Goal: Entertainment & Leisure: Consume media (video, audio)

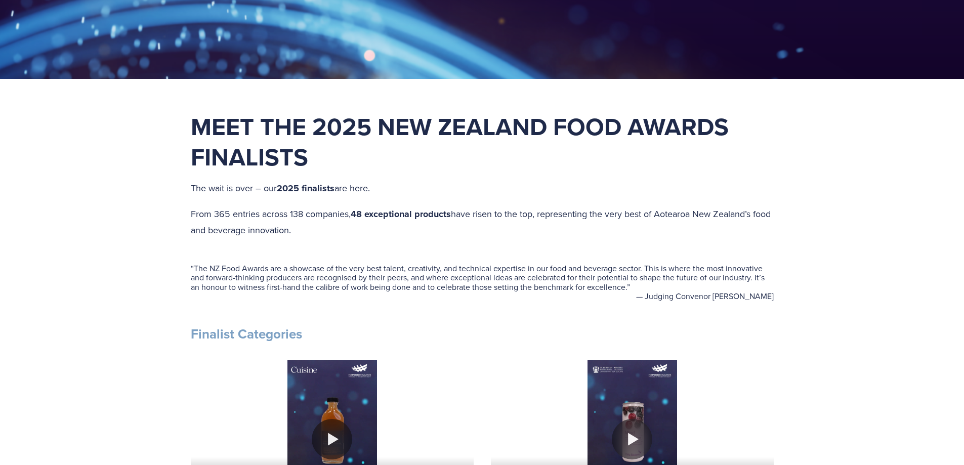
scroll to position [540, 0]
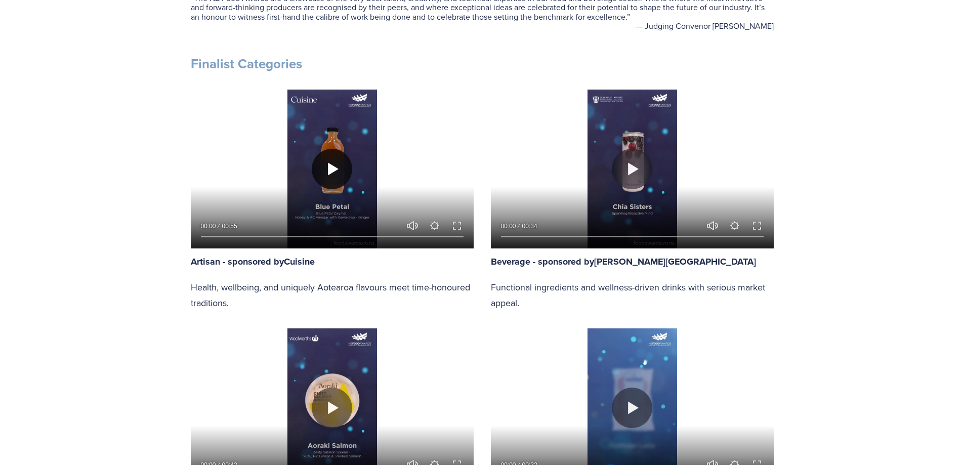
click at [324, 168] on button "Play" at bounding box center [332, 169] width 40 height 40
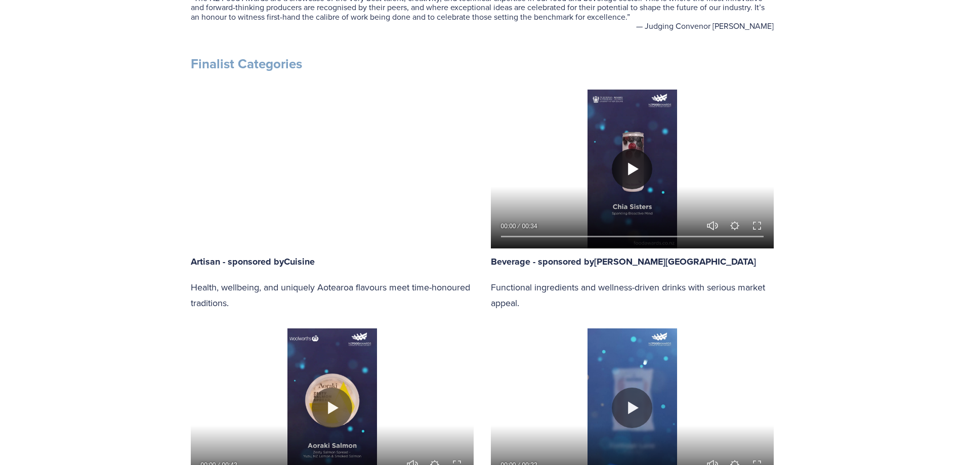
click at [632, 168] on button "Play" at bounding box center [632, 169] width 40 height 40
type input "92.75"
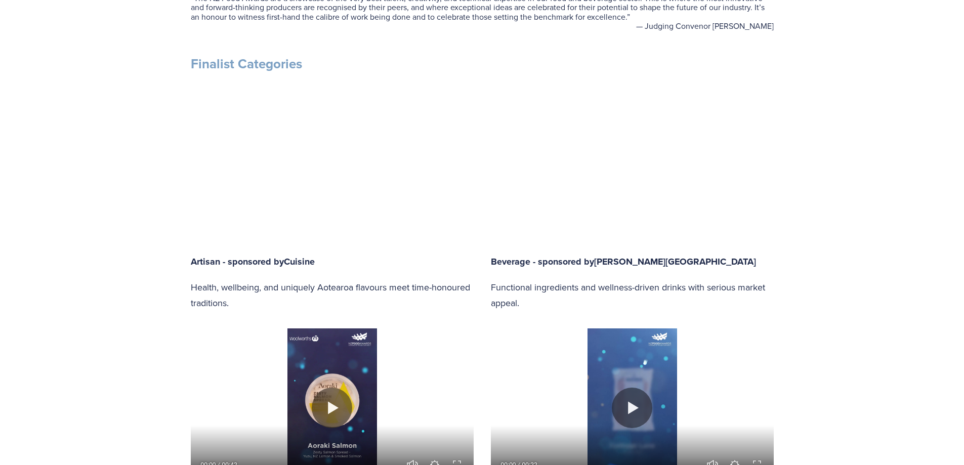
type input "0.38"
type input "93.23"
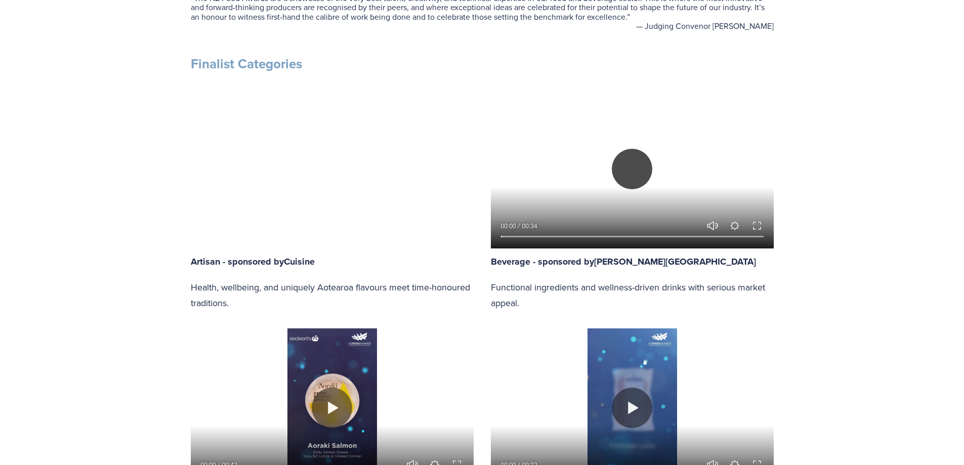
type input "1.17"
type input "93.71"
type input "1.95"
type input "94.19"
click at [760, 224] on button "Exit fullscreen Enter fullscreen" at bounding box center [757, 226] width 12 height 12
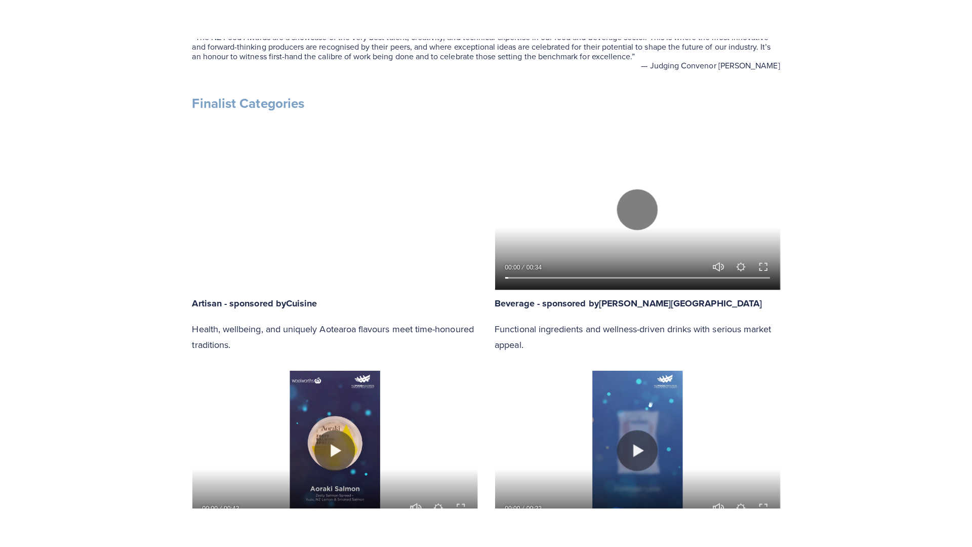
scroll to position [601, 0]
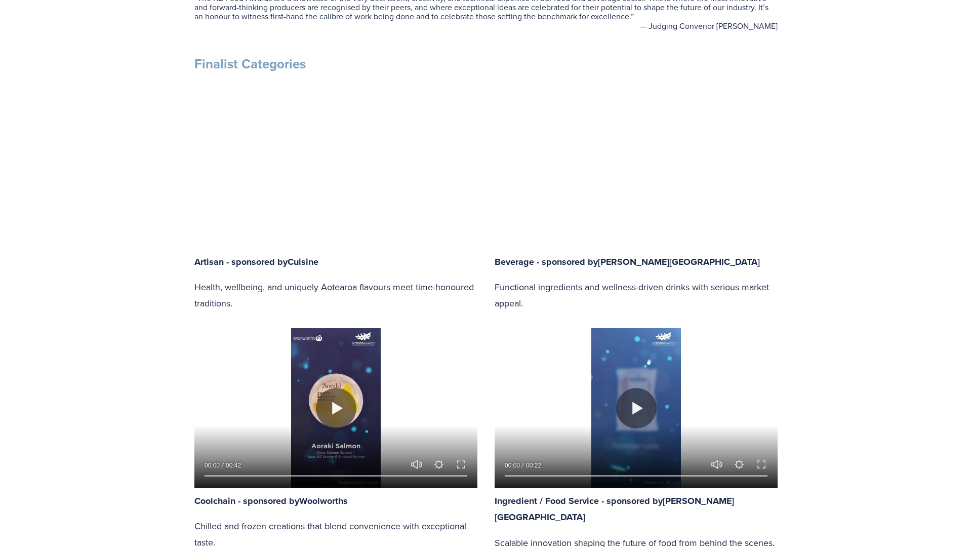
type input "2.68"
type input "94.67"
type input "3.44"
type input "95.14"
type input "4.21"
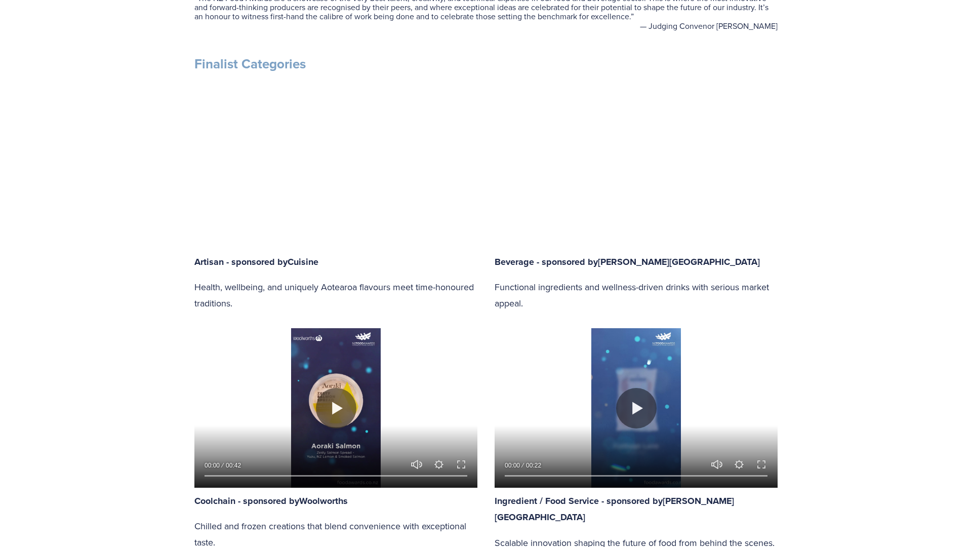
type input "95.62"
type input "4.97"
type input "96.1"
type input "5.74"
type input "96.58"
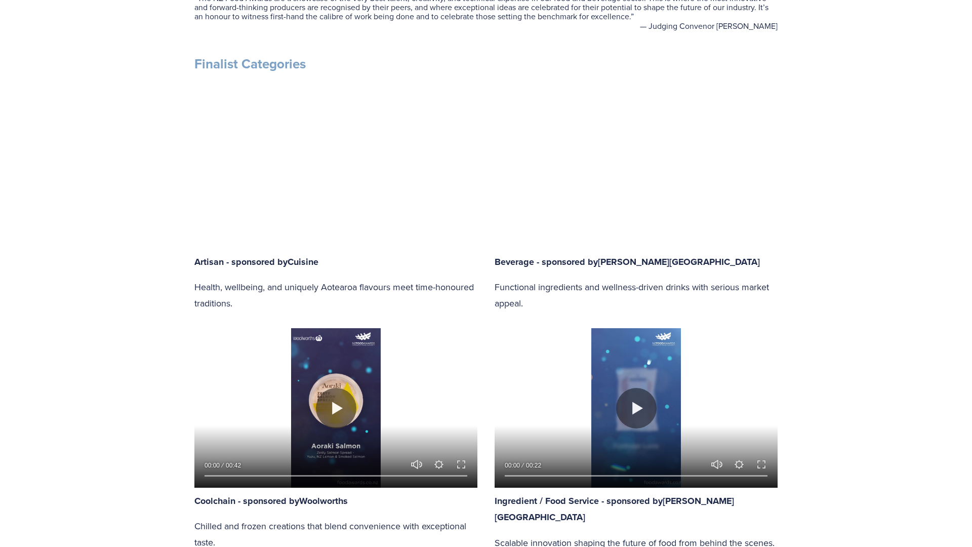
type input "6.51"
type input "97.06"
type input "7.29"
type input "97.55"
type input "8.04"
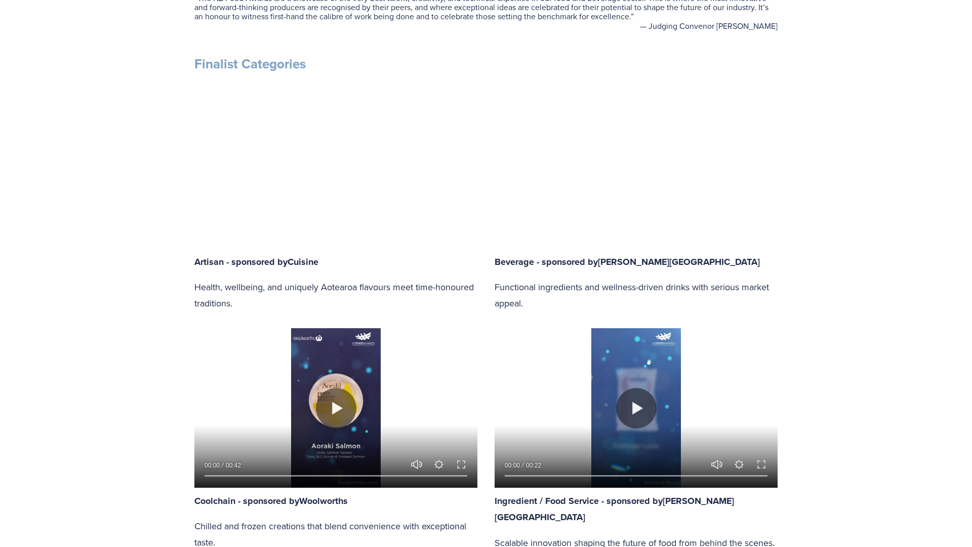
type input "98.01"
type input "8.83"
type input "98.49"
type input "9.58"
type input "98.97"
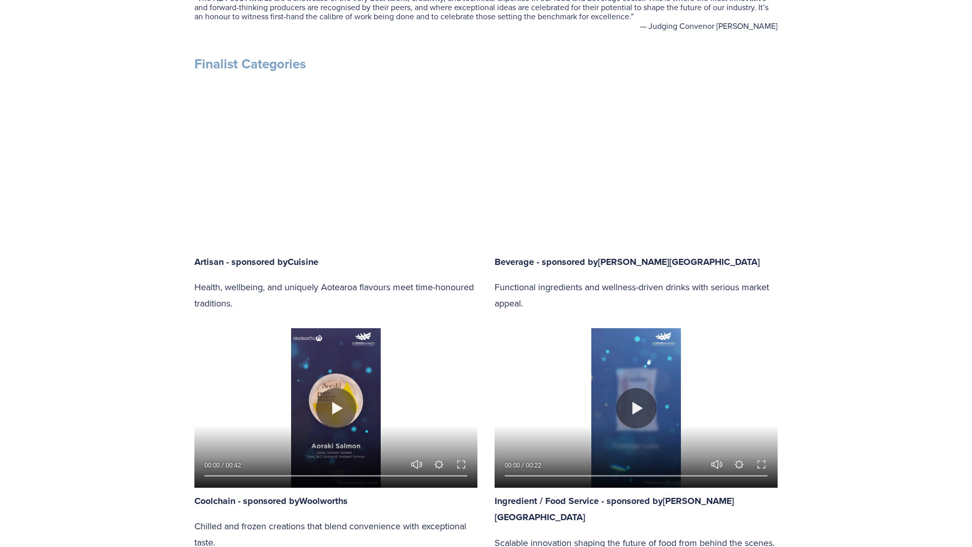
type input "10.34"
type input "99.45"
type input "11.1"
type input "100"
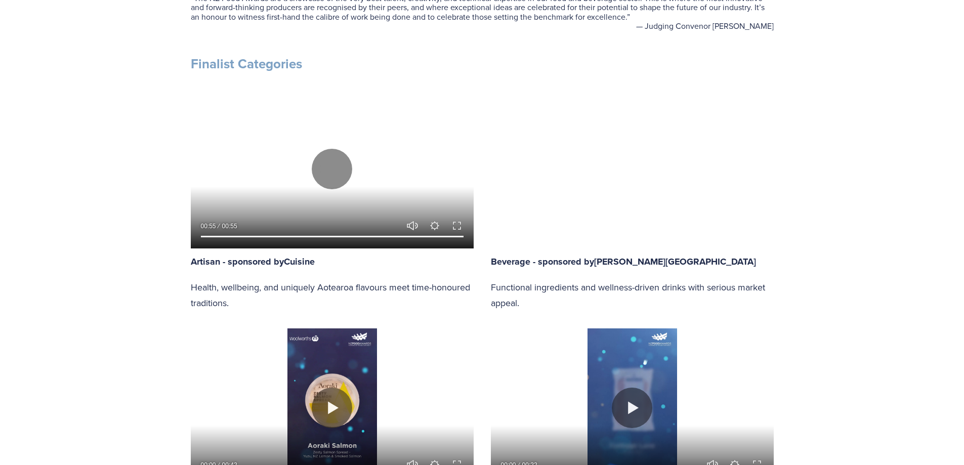
scroll to position [810, 0]
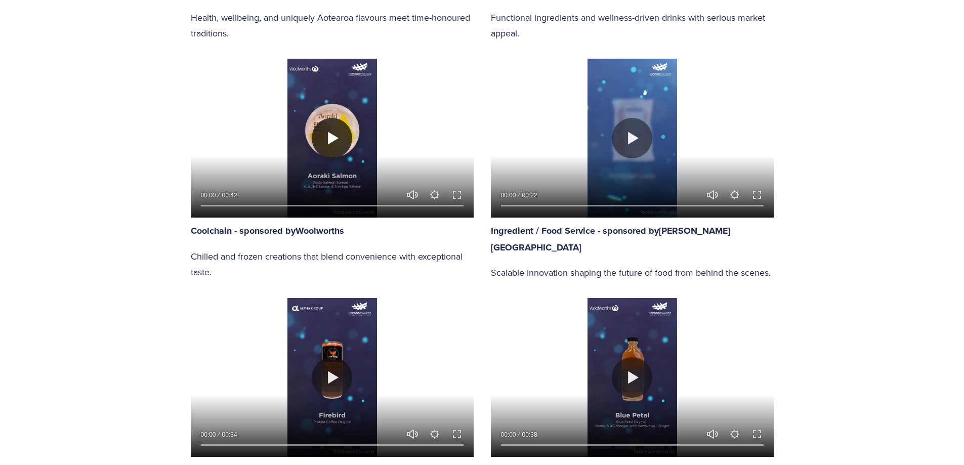
click at [331, 137] on button "Play" at bounding box center [332, 138] width 40 height 40
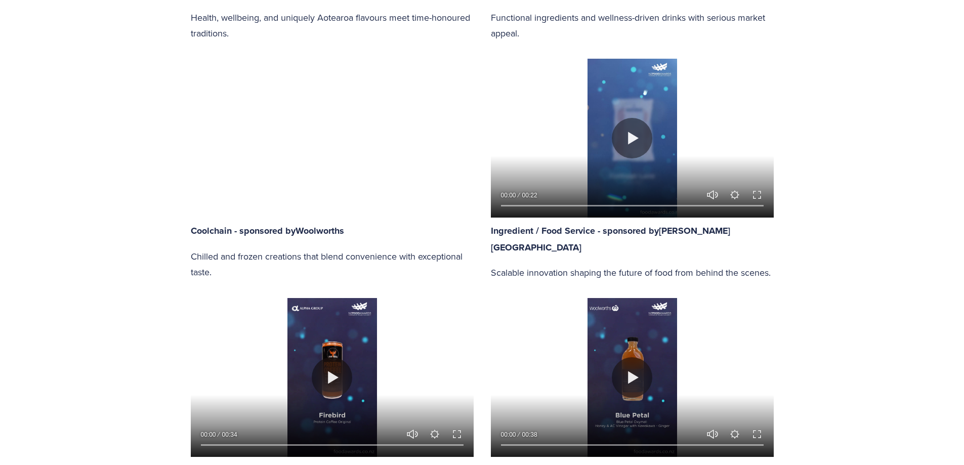
type input "89.86"
type input "0.34"
type input "90.62"
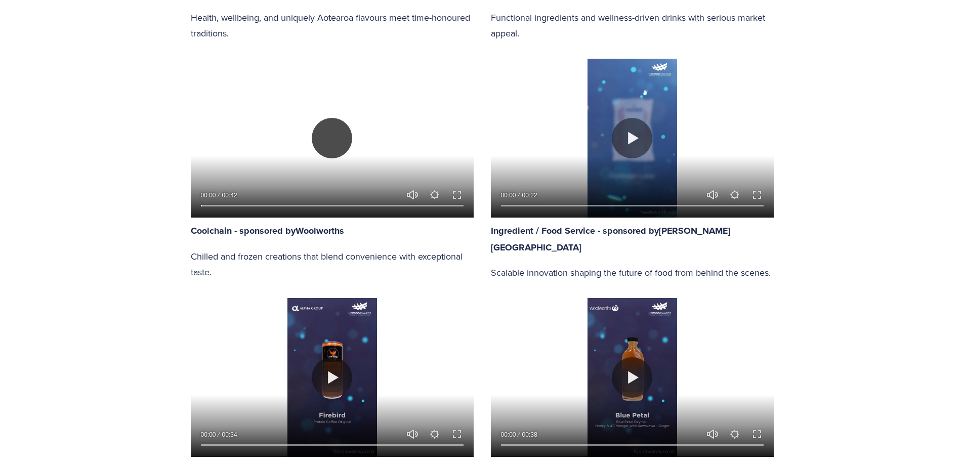
type input "0.94"
type input "91.37"
type input "1.56"
type input "92.14"
click at [455, 188] on div at bounding box center [332, 138] width 283 height 159
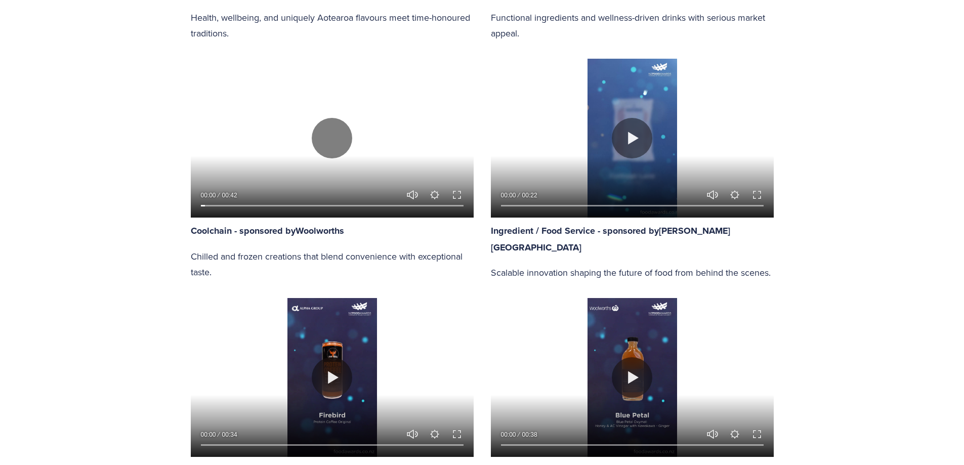
type input "2.59"
click at [456, 193] on button "Exit fullscreen Enter fullscreen" at bounding box center [457, 195] width 12 height 12
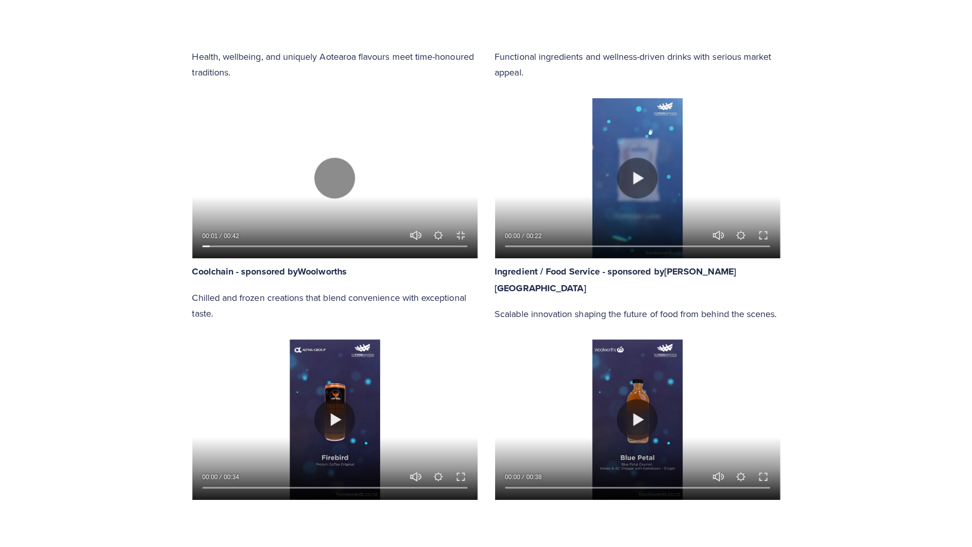
scroll to position [871, 0]
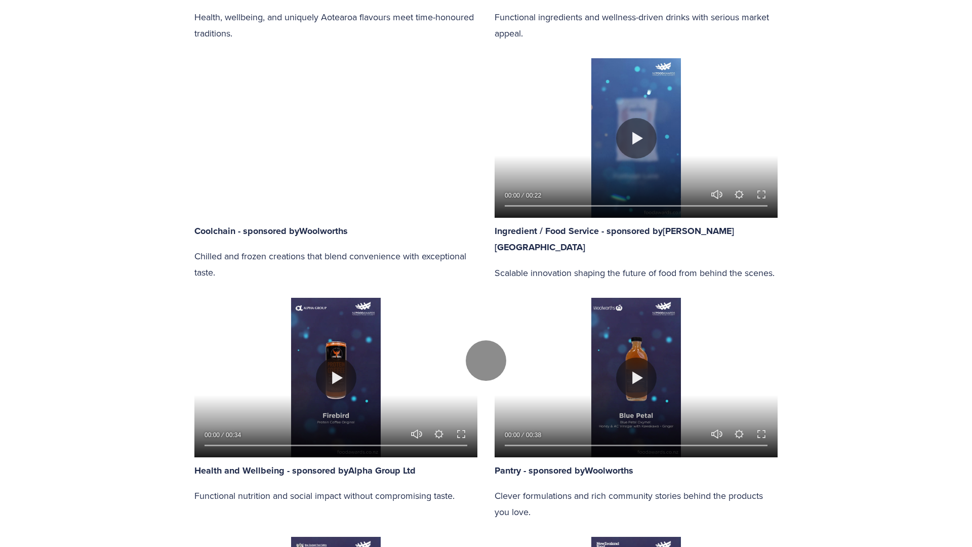
type input "100"
click at [456, 254] on div at bounding box center [486, 360] width 972 height 1642
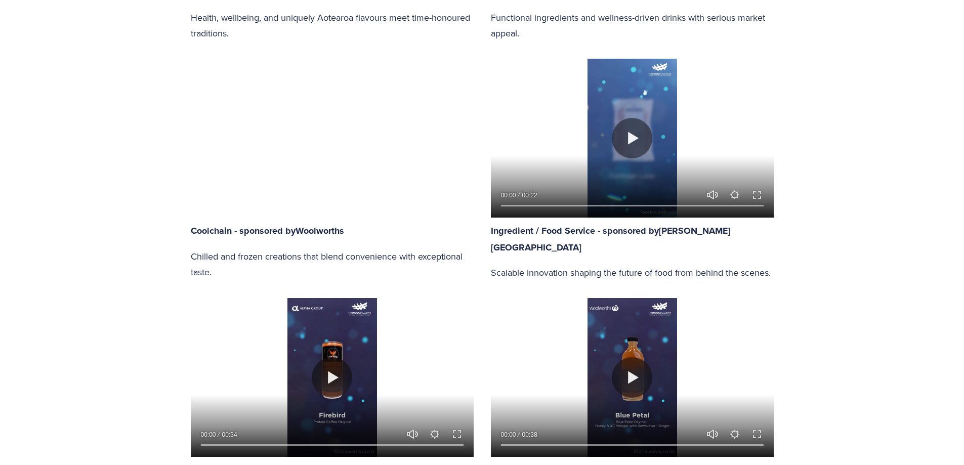
scroll to position [1079, 0]
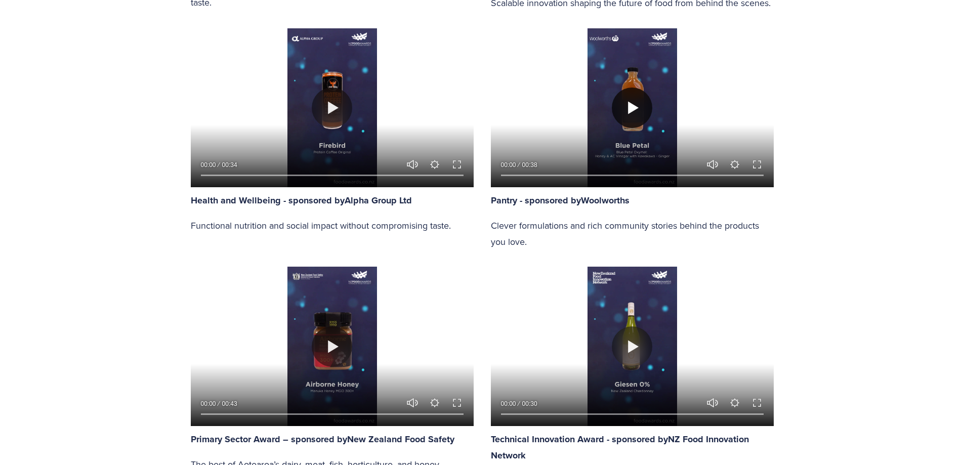
click at [632, 101] on button "Play" at bounding box center [632, 108] width 40 height 40
type input "92.17"
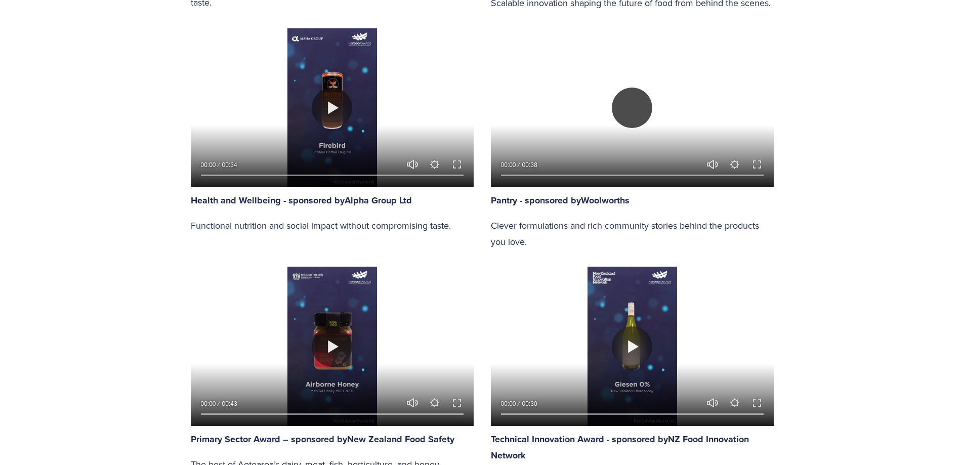
type input "0.37"
type input "92.8"
type input "1.06"
type input "93.41"
type input "1.74"
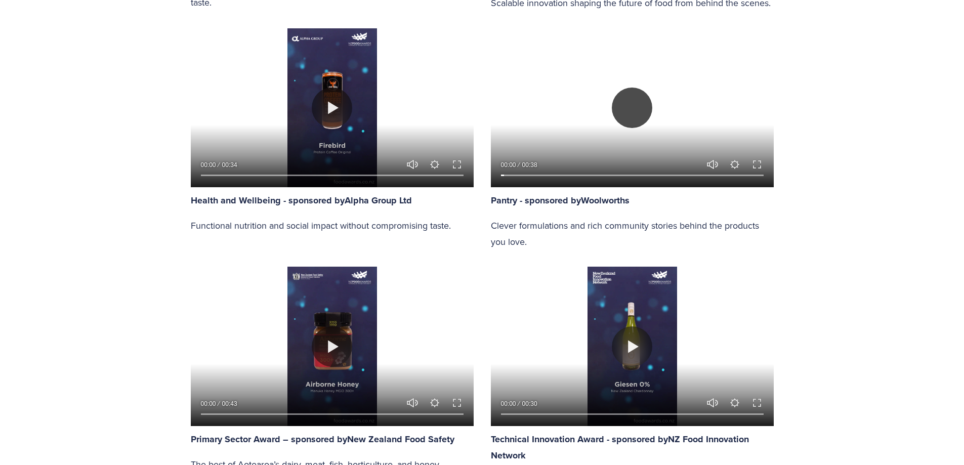
type input "94.03"
type input "2.45"
type input "94.66"
type input "3.12"
type input "95.27"
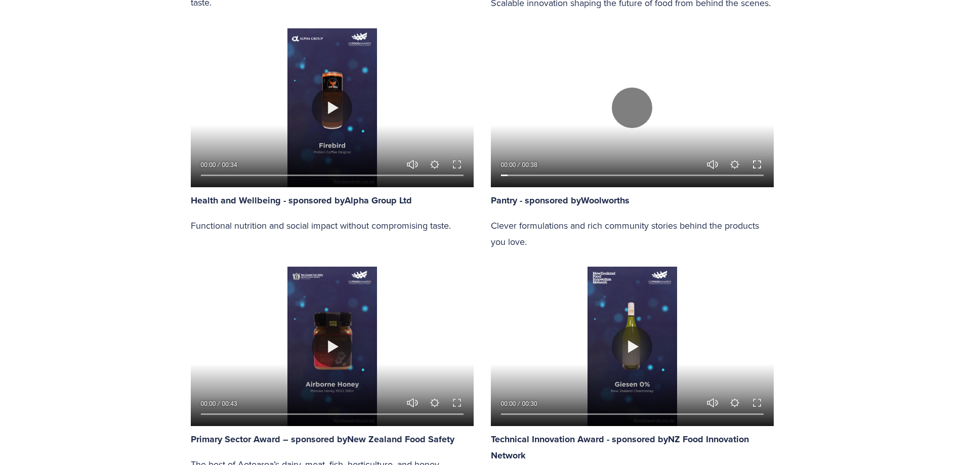
click at [754, 159] on button "Exit fullscreen Enter fullscreen" at bounding box center [757, 164] width 12 height 12
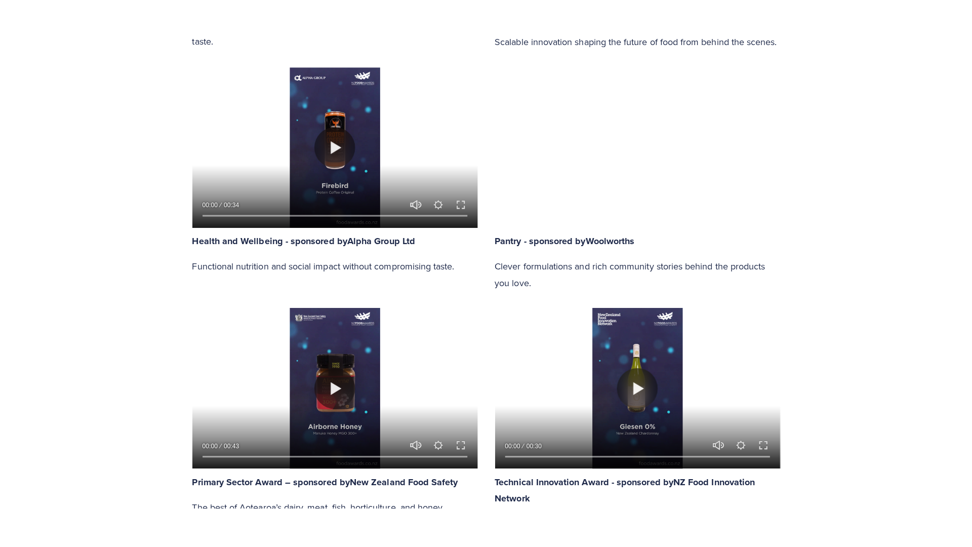
scroll to position [1141, 0]
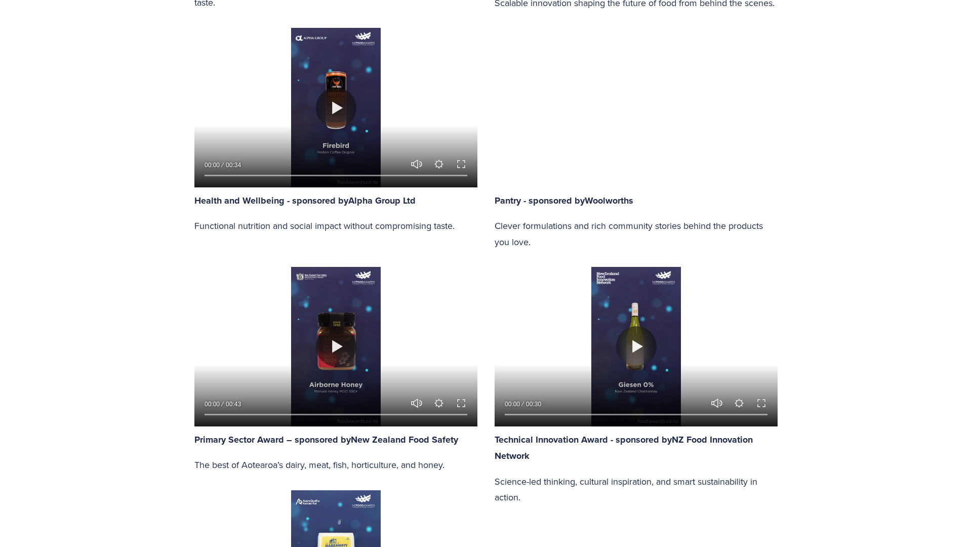
type input "3.79"
type input "95.88"
type input "4.49"
type input "96.52"
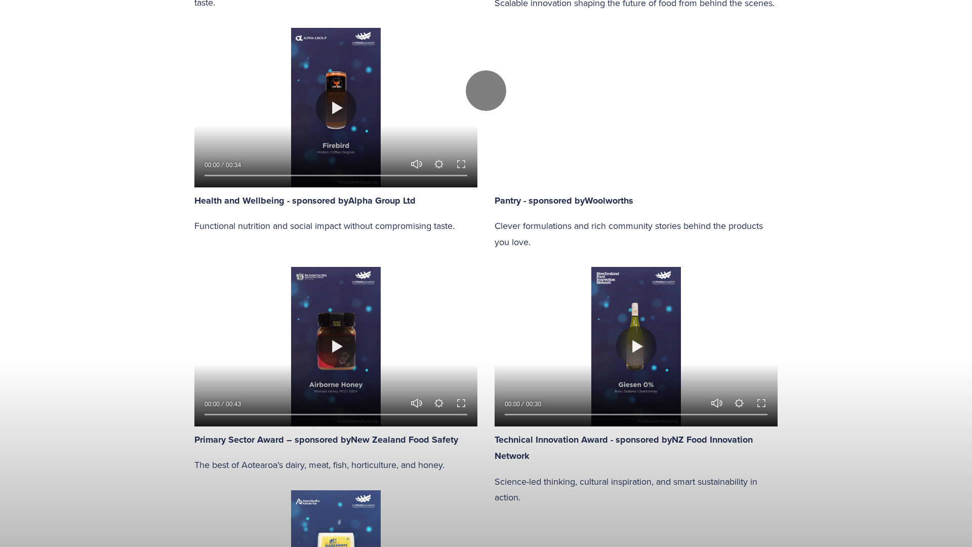
type input "5.18"
type input "97.15"
type input "5.86"
type input "97.76"
type input "6.54"
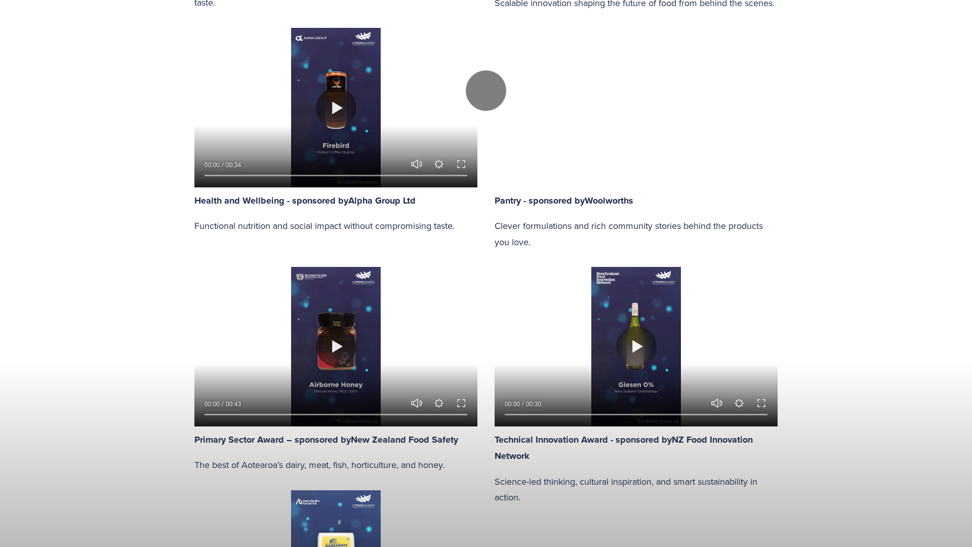
type input "98.37"
type input "7.22"
type input "98.99"
type input "7.91"
type input "99.59"
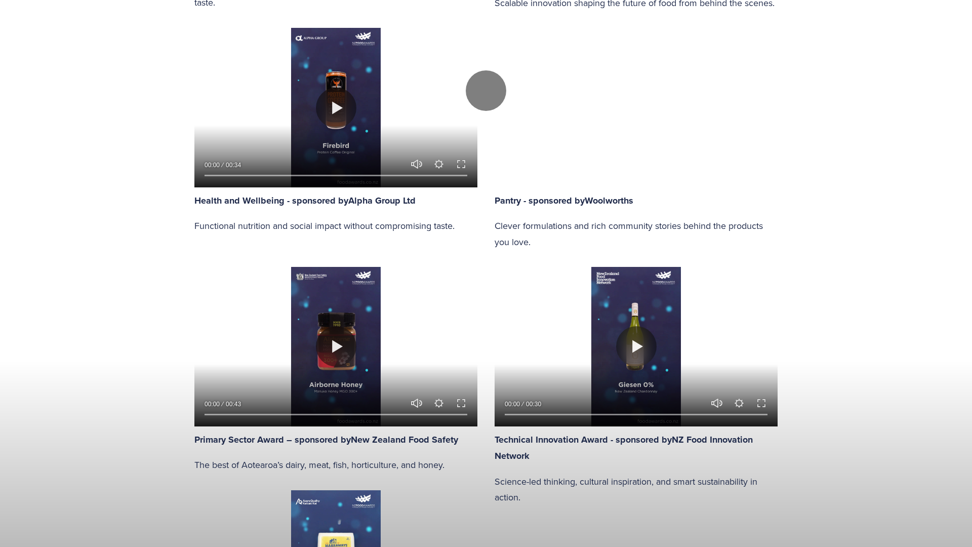
type input "8.59"
type input "100"
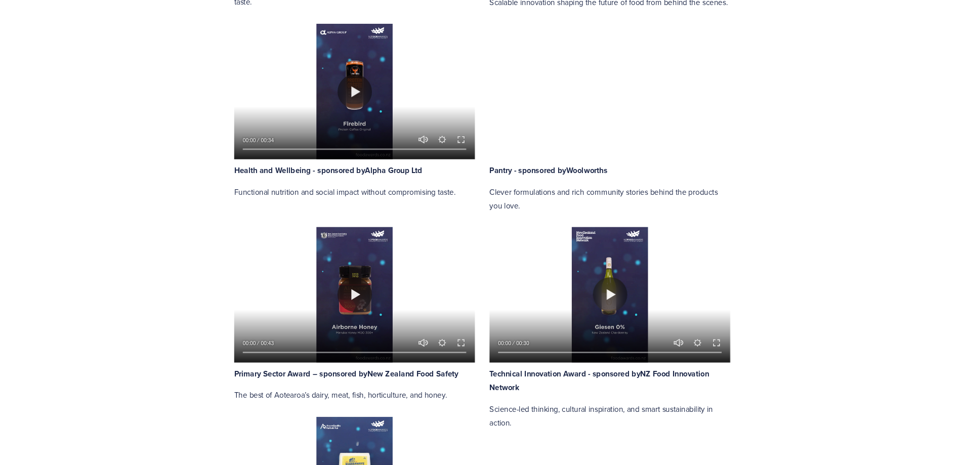
scroll to position [1079, 0]
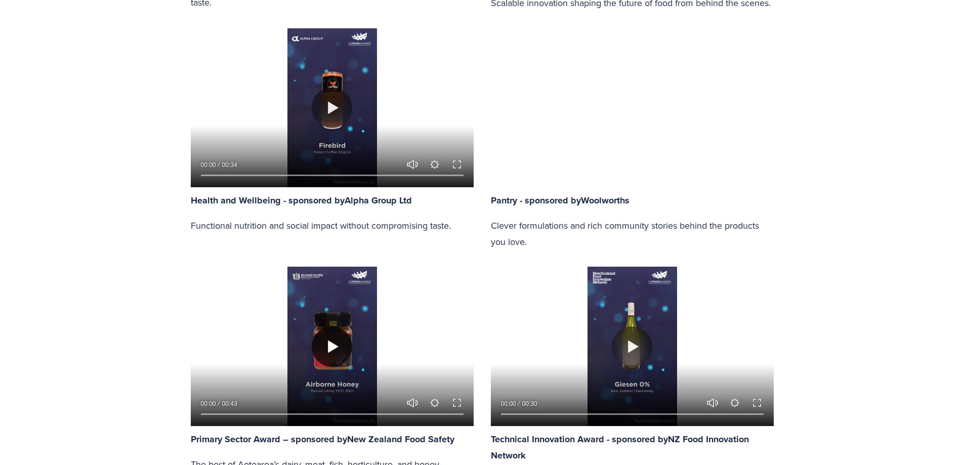
click at [340, 331] on button "Play" at bounding box center [332, 346] width 40 height 40
type input "96.04"
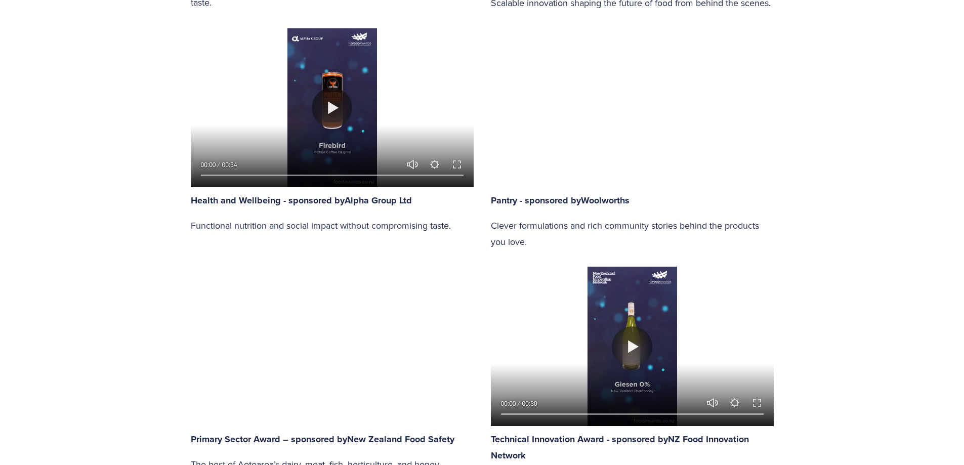
type input "0.33"
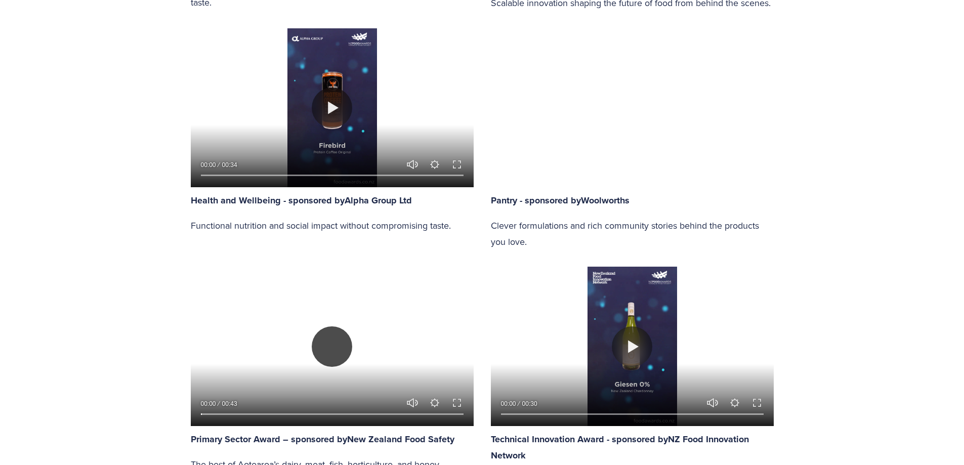
type input "96.71"
type input "0.94"
type input "97.39"
type input "1.55"
type input "98.07"
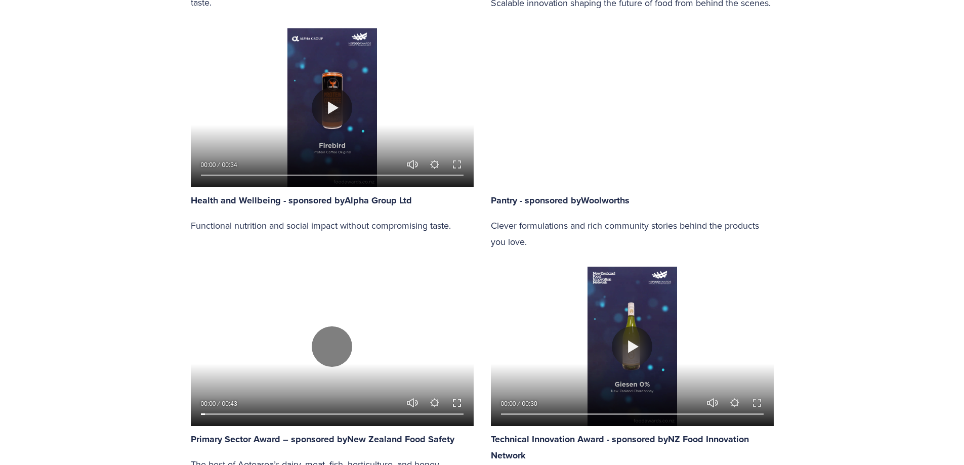
click at [460, 402] on button "Exit fullscreen Enter fullscreen" at bounding box center [457, 403] width 12 height 12
type input "2.17"
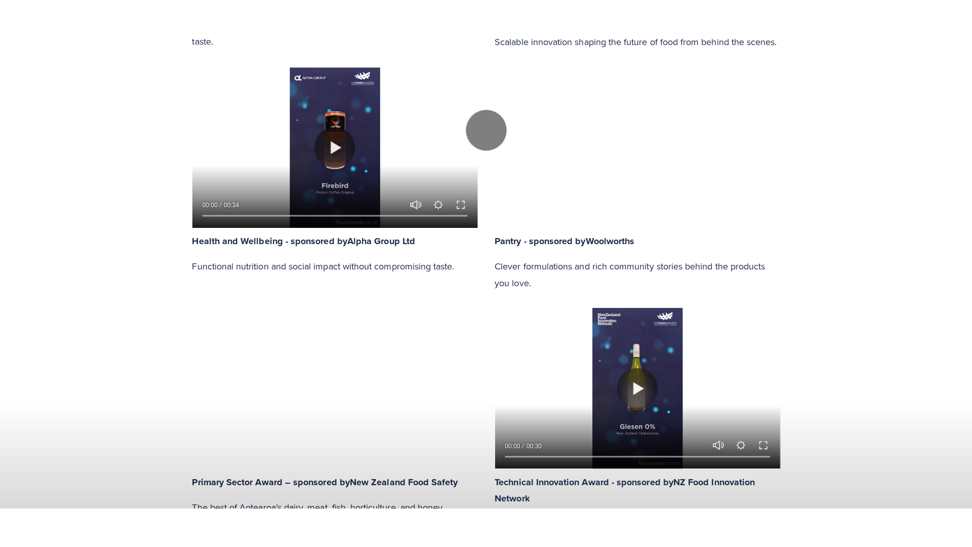
scroll to position [1141, 0]
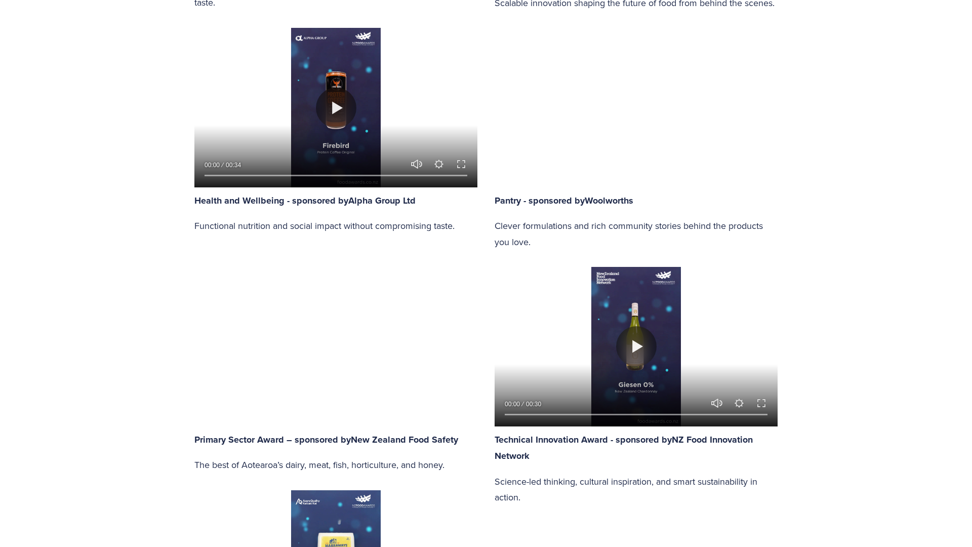
type input "98.76"
type input "2.79"
type input "99.44"
type input "3.4"
type input "100"
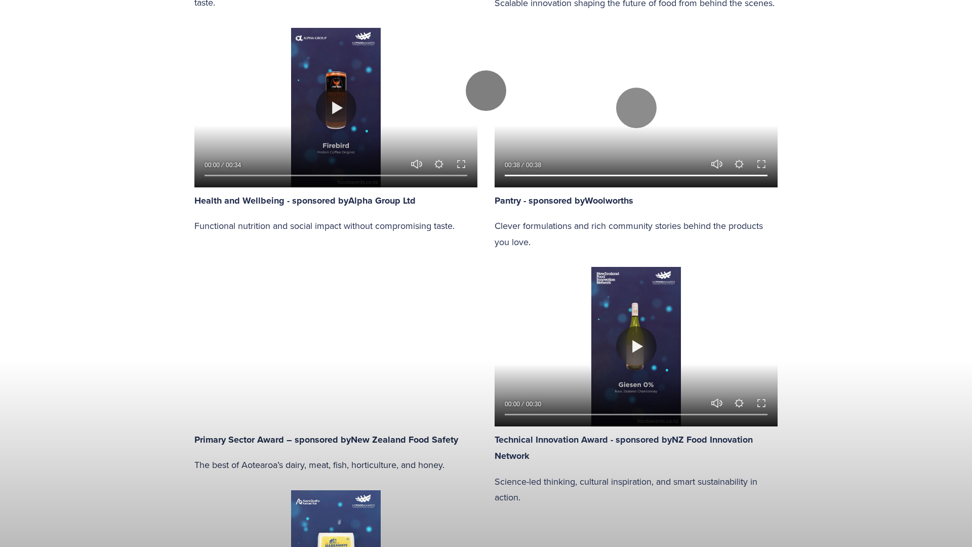
click at [485, 111] on button "Play" at bounding box center [486, 90] width 40 height 40
type input "80.28"
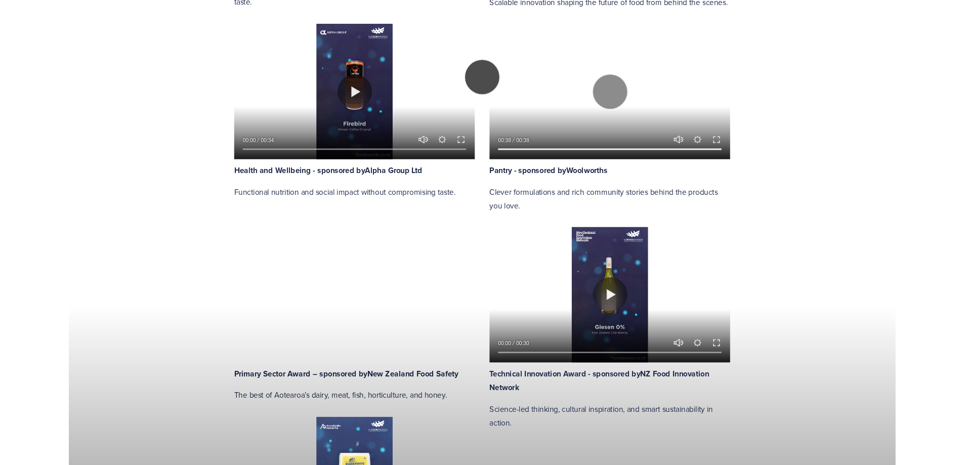
scroll to position [1079, 0]
